Goal: Task Accomplishment & Management: Use online tool/utility

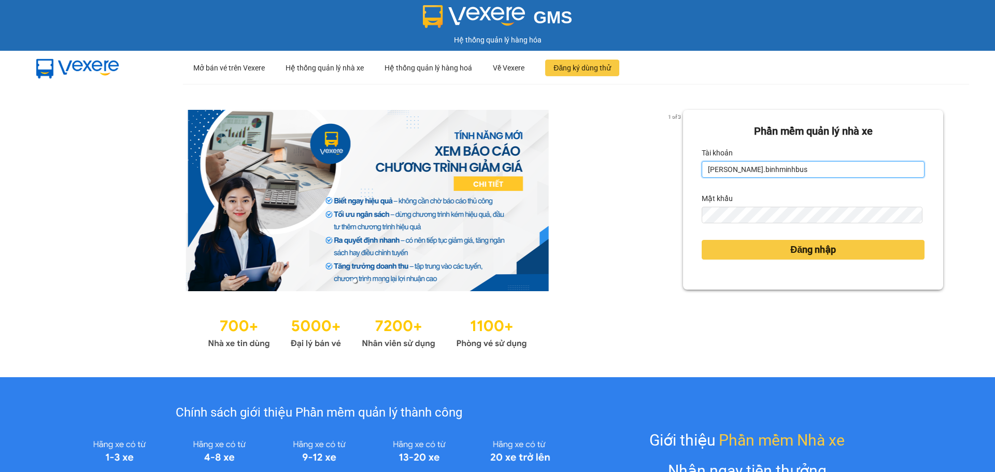
click at [778, 171] on input "tracy.binhminhbus" at bounding box center [813, 169] width 223 height 17
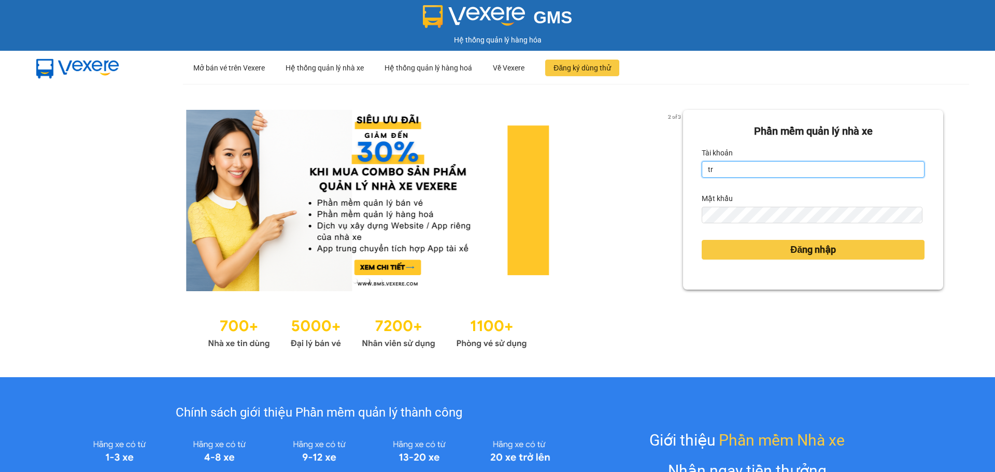
type input "t"
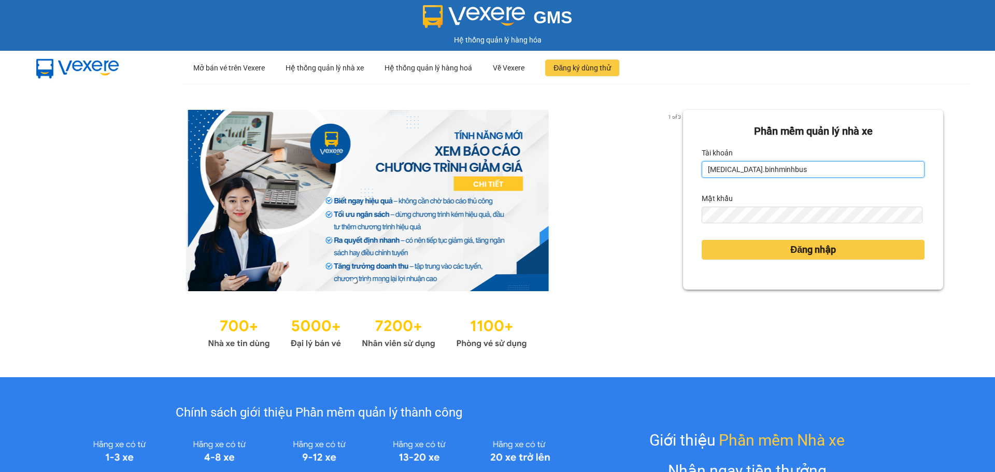
type input "tham.binhminhbus"
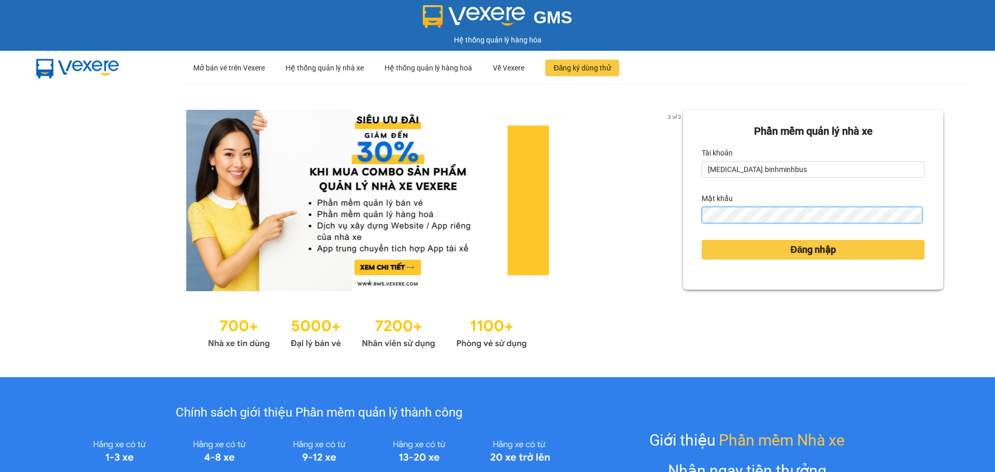
click at [702, 240] on button "Đăng nhập" at bounding box center [813, 250] width 223 height 20
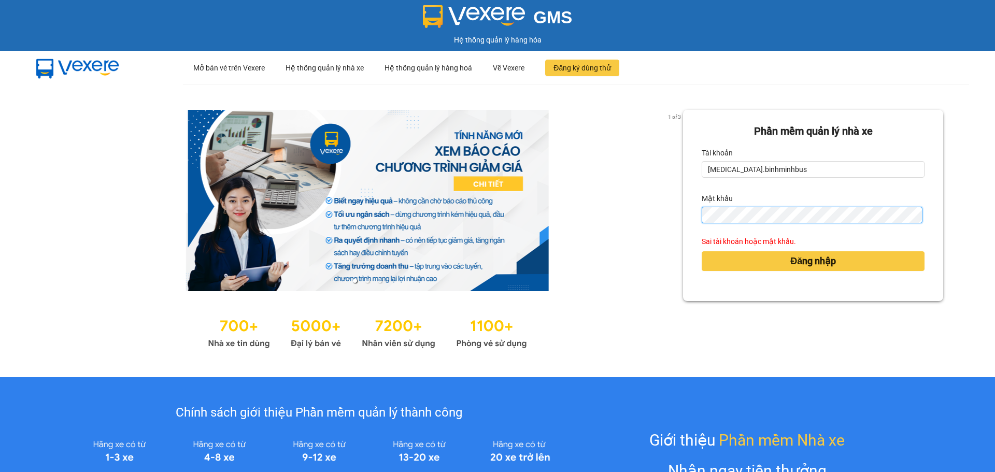
click at [702, 251] on button "Đăng nhập" at bounding box center [813, 261] width 223 height 20
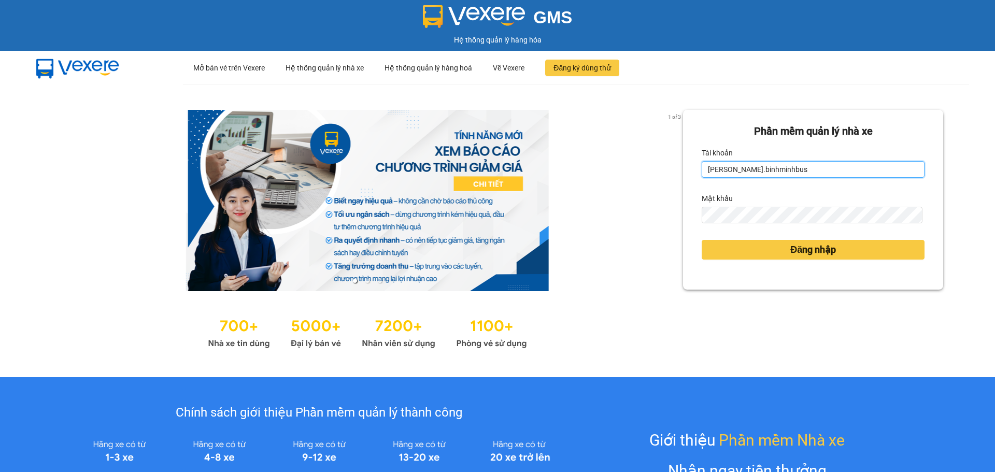
click at [765, 171] on input "[PERSON_NAME].binhminhbus" at bounding box center [813, 169] width 223 height 17
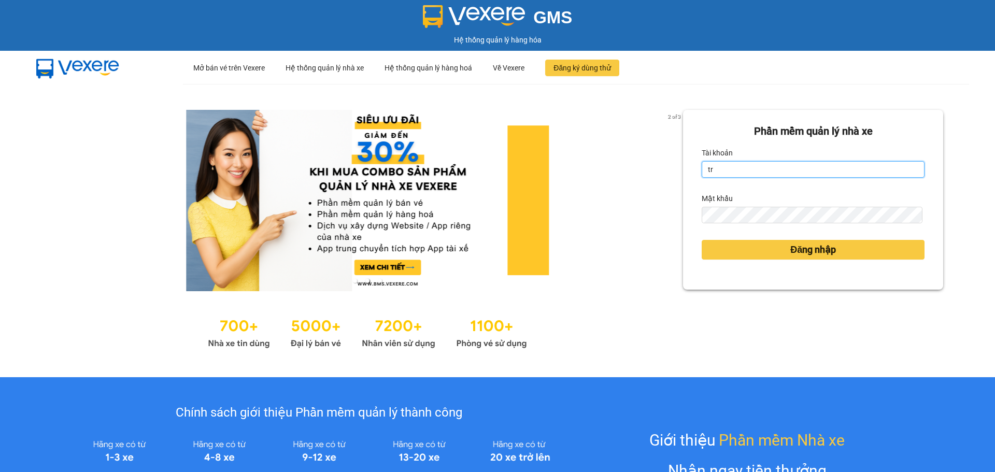
type input "t"
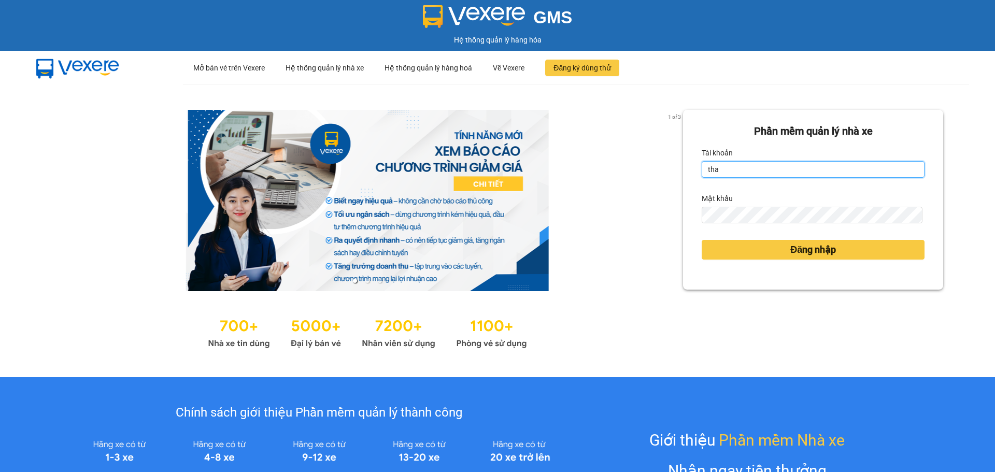
type input "[MEDICAL_DATA].binhminhbus"
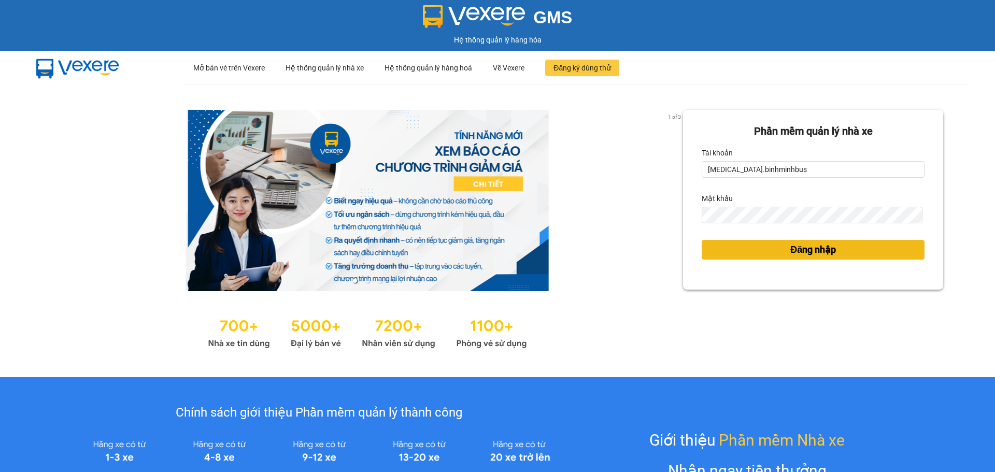
click at [798, 248] on span "Đăng nhập" at bounding box center [813, 250] width 46 height 15
